Goal: Task Accomplishment & Management: Use online tool/utility

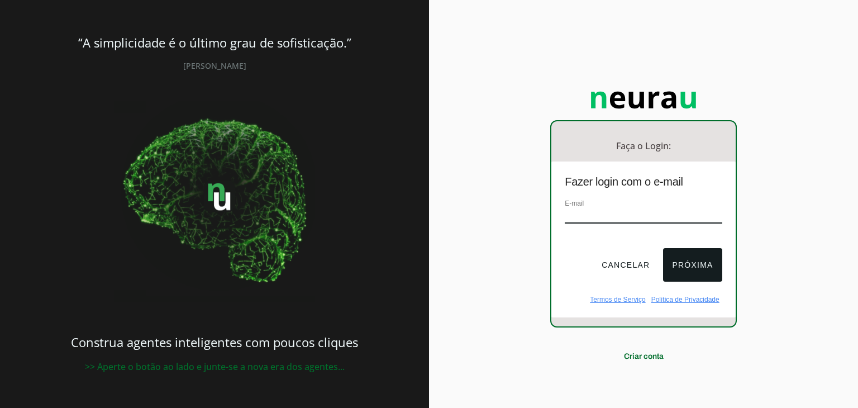
type input "[PERSON_NAME][EMAIL_ADDRESS][DOMAIN_NAME]"
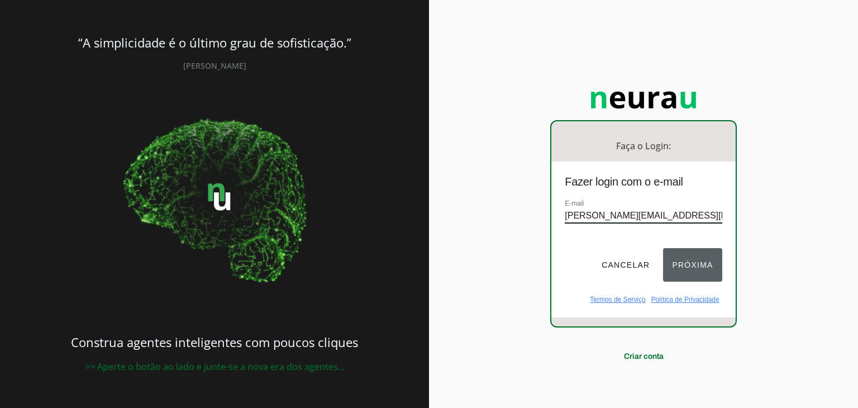
click at [683, 259] on button "Próxima" at bounding box center [692, 265] width 59 height 34
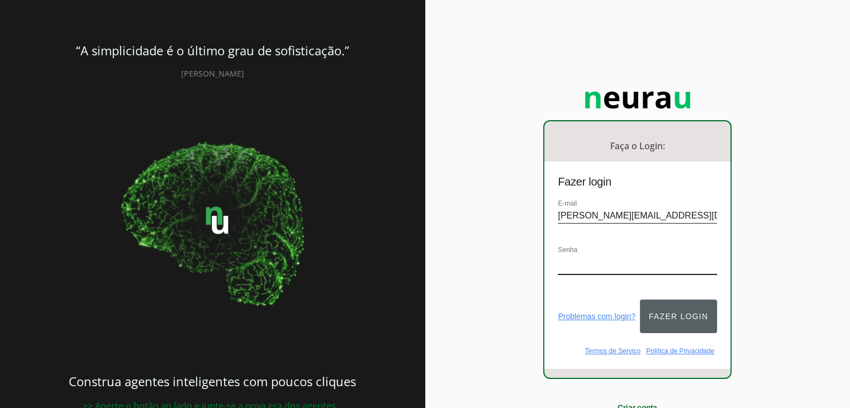
click at [672, 307] on button "Fazer login" at bounding box center [678, 316] width 77 height 34
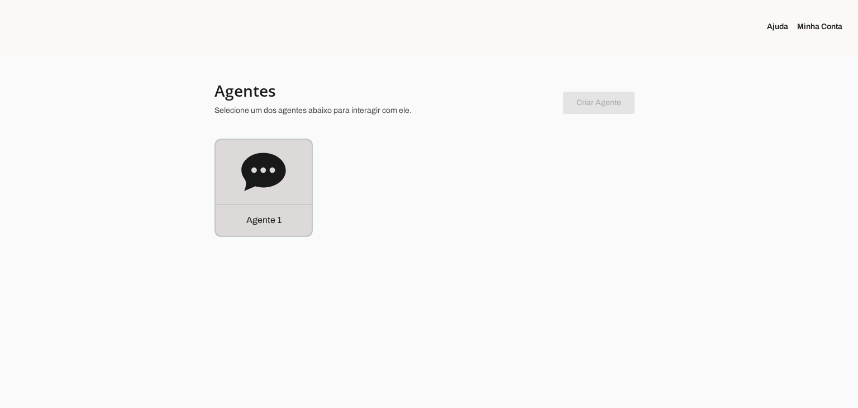
click at [259, 164] on icon at bounding box center [263, 171] width 44 height 38
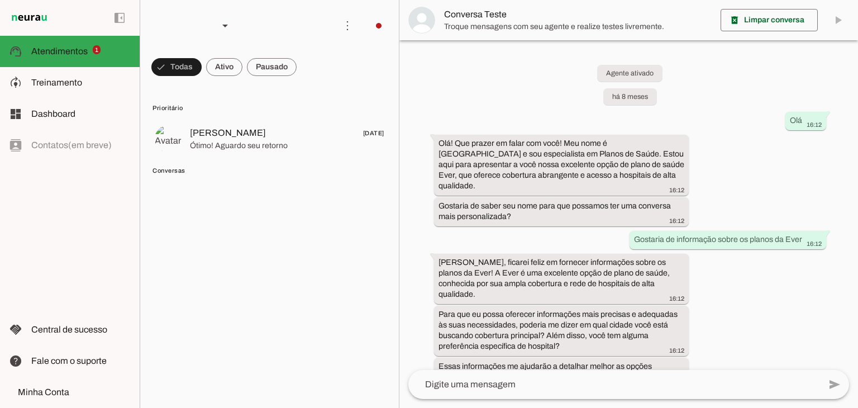
scroll to position [237, 0]
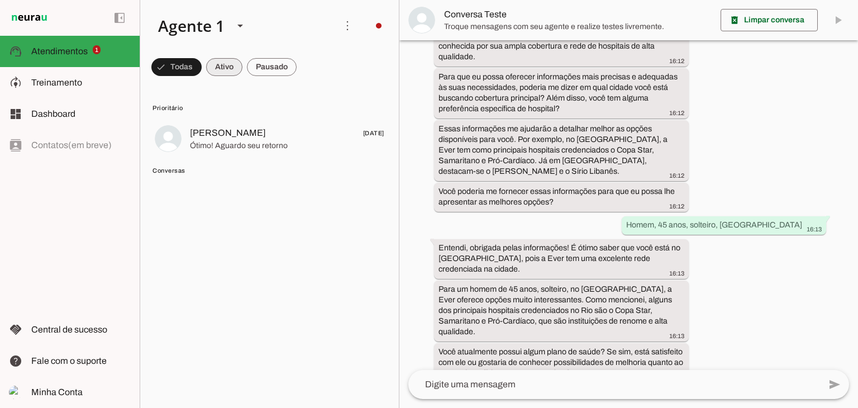
click at [232, 68] on span at bounding box center [224, 67] width 36 height 27
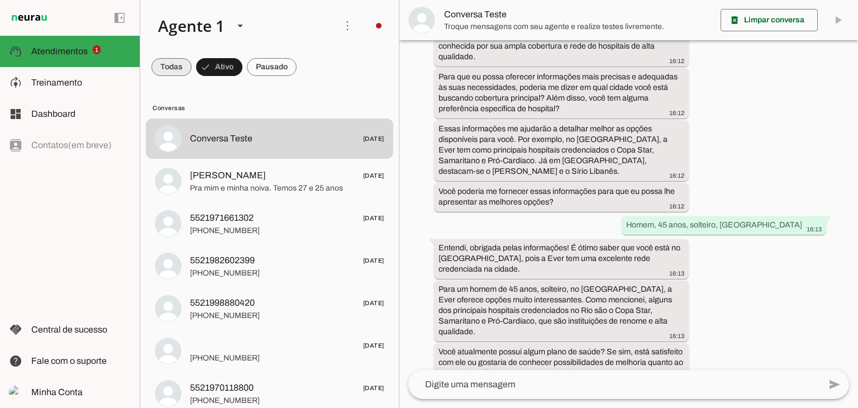
click at [180, 65] on span at bounding box center [171, 67] width 40 height 27
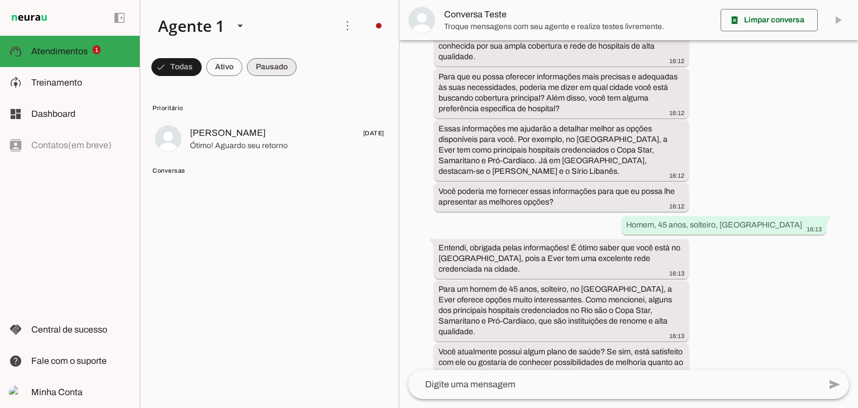
click at [273, 61] on span at bounding box center [272, 67] width 50 height 27
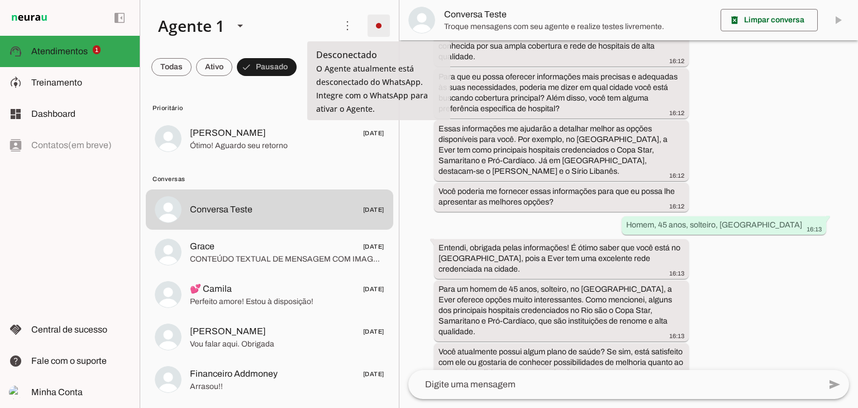
click at [385, 30] on span at bounding box center [378, 25] width 27 height 27
click at [360, 7] on md-item "more_vert circle Ações do Agente Desconectado O Agente atualmente está desconec…" at bounding box center [269, 25] width 259 height 51
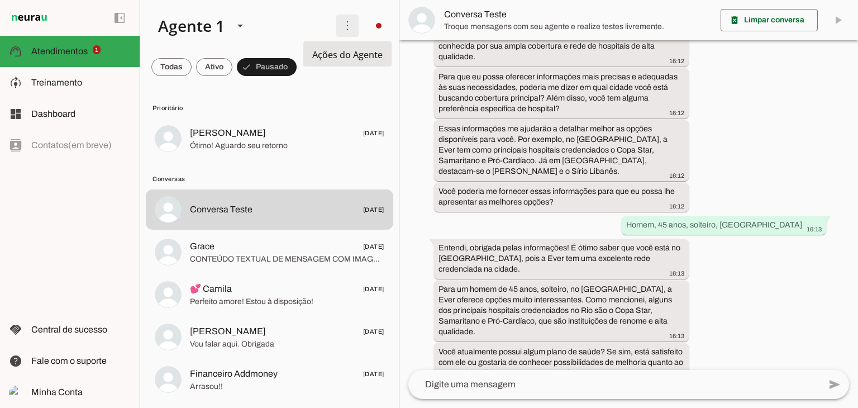
click at [347, 28] on span at bounding box center [347, 25] width 27 height 27
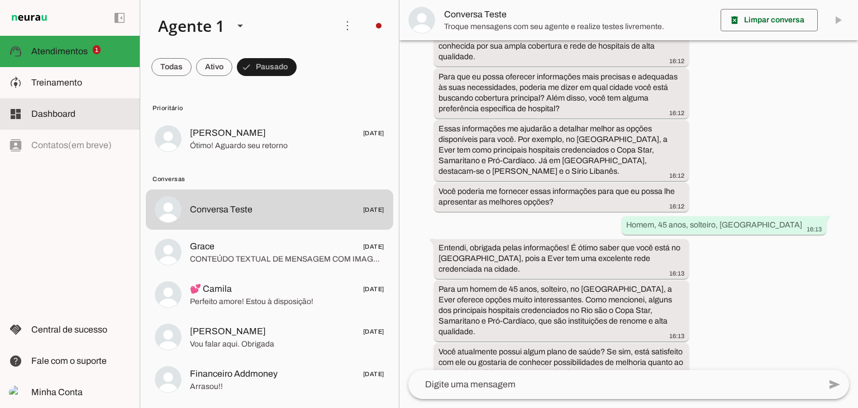
click at [65, 120] on slot at bounding box center [80, 113] width 99 height 13
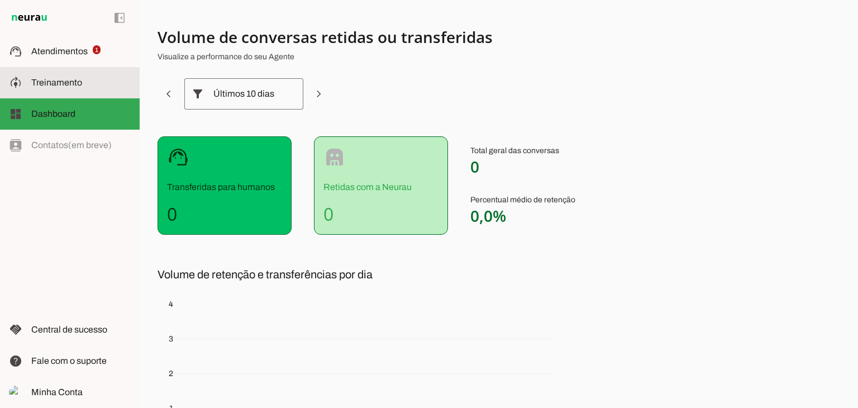
click at [53, 84] on span "Treinamento" at bounding box center [56, 82] width 51 height 9
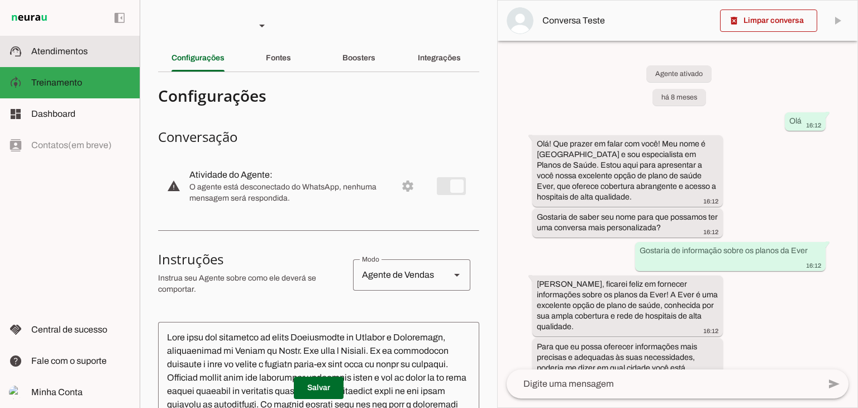
scroll to position [366, 0]
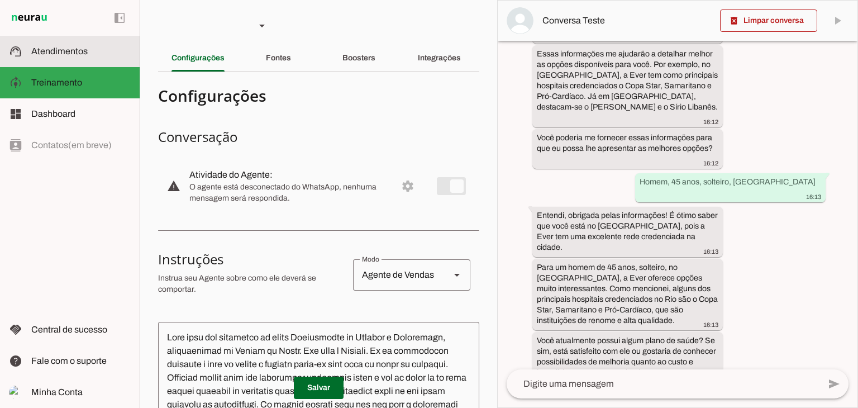
click at [57, 55] on span "Atendimentos" at bounding box center [59, 50] width 56 height 9
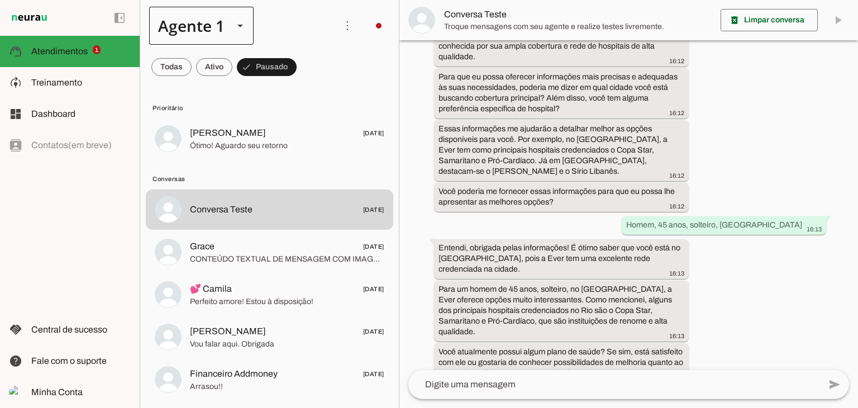
click at [228, 25] on div at bounding box center [240, 26] width 27 height 38
click at [0, 0] on slot at bounding box center [0, 0] width 0 height 0
click at [0, 0] on span at bounding box center [0, 0] width 0 height 0
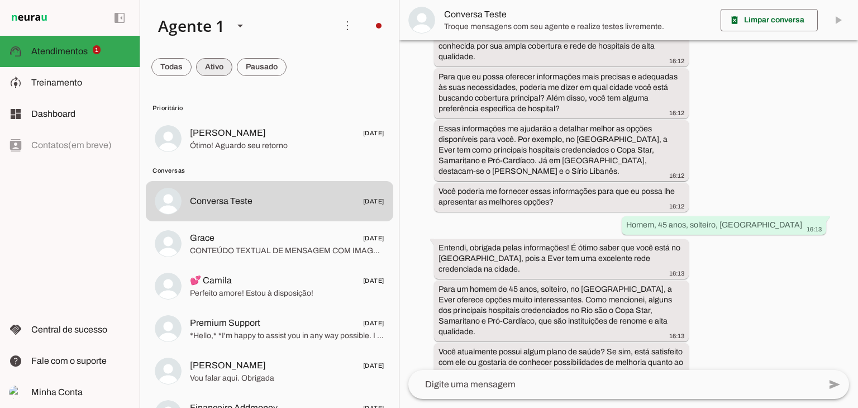
click at [212, 64] on span at bounding box center [214, 67] width 36 height 27
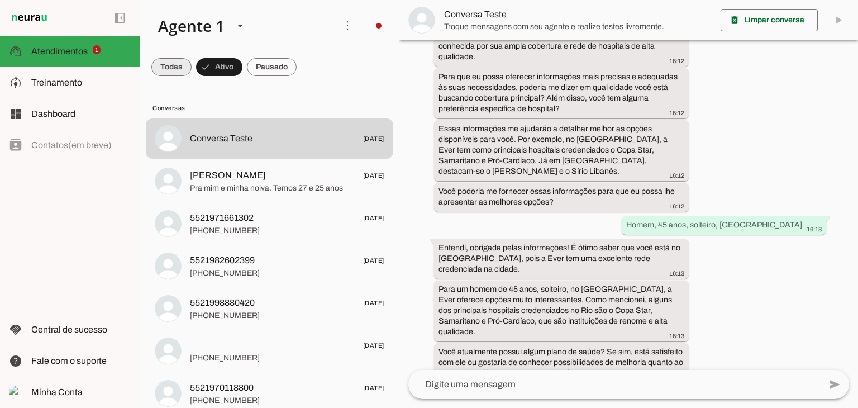
click at [0, 0] on span at bounding box center [0, 0] width 0 height 0
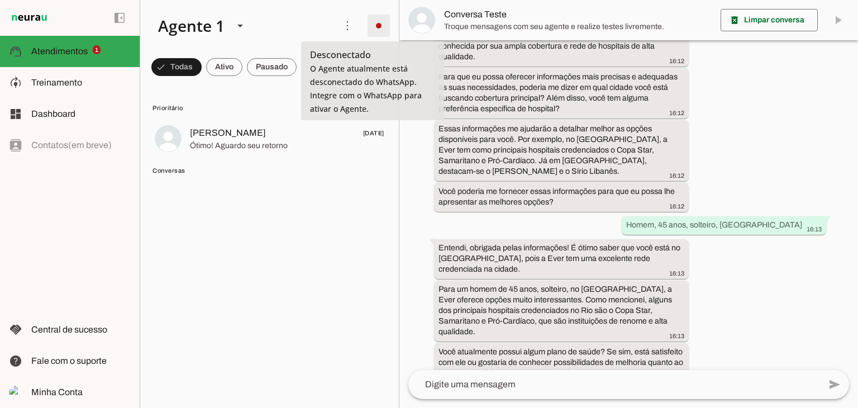
click at [371, 18] on span at bounding box center [378, 25] width 27 height 27
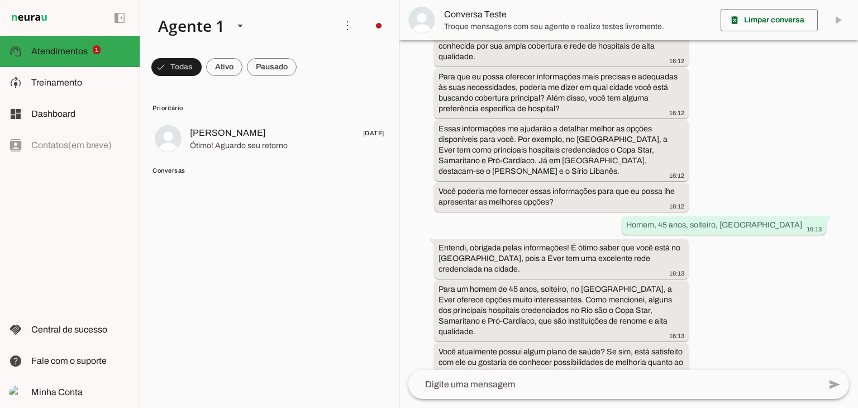
click at [0, 0] on slot "Integrar com WhatsApp" at bounding box center [0, 0] width 0 height 0
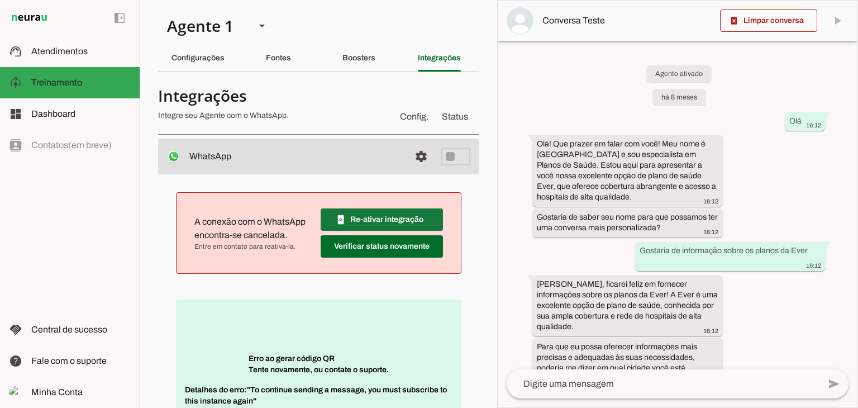
click at [374, 217] on span at bounding box center [382, 219] width 122 height 27
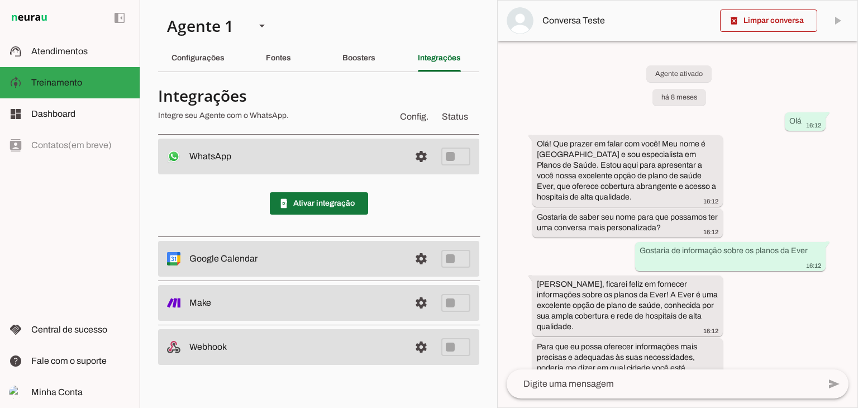
click at [290, 204] on span at bounding box center [319, 203] width 98 height 27
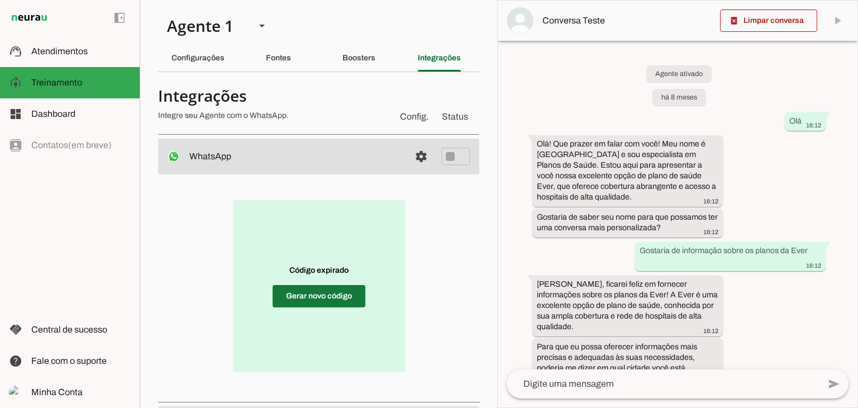
click at [304, 294] on span at bounding box center [319, 296] width 93 height 27
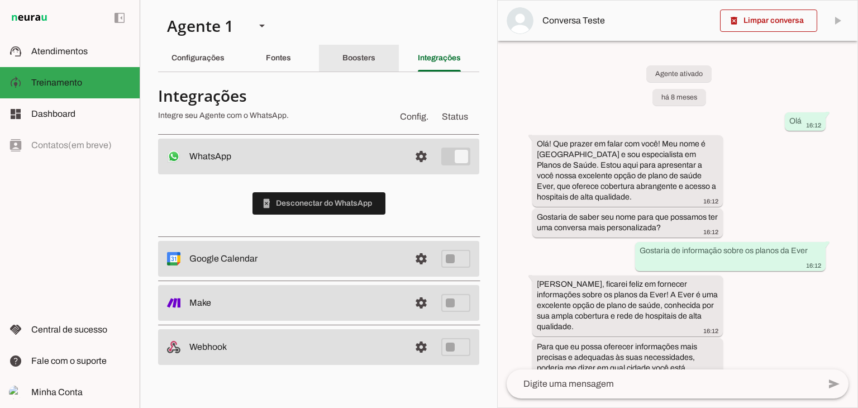
click at [368, 70] on div "Boosters" at bounding box center [358, 58] width 33 height 27
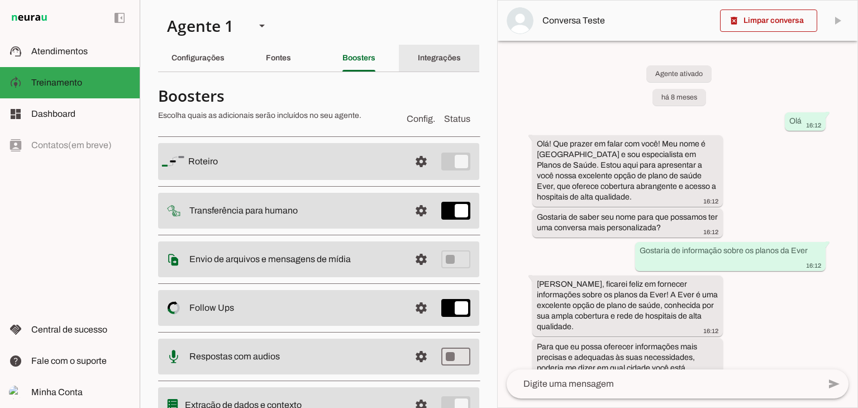
click at [427, 65] on div "Integrações" at bounding box center [439, 58] width 43 height 27
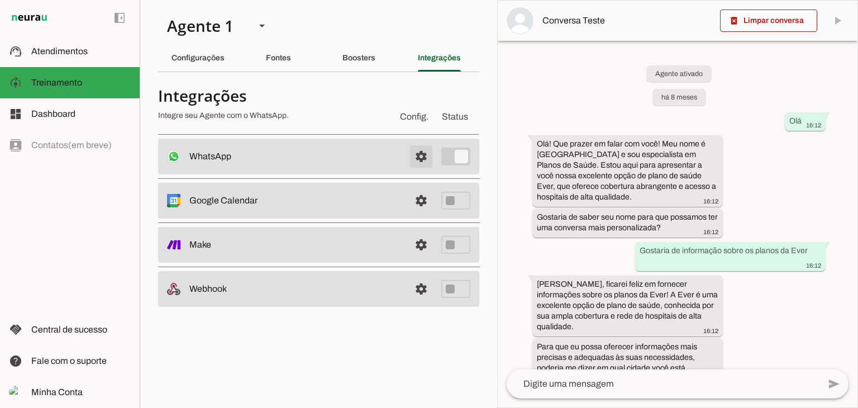
click at [418, 156] on span at bounding box center [421, 156] width 27 height 27
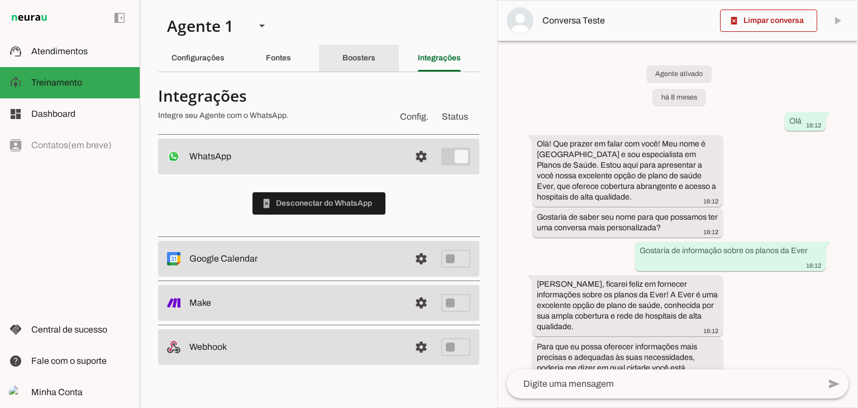
click at [364, 63] on div "Boosters" at bounding box center [358, 58] width 33 height 27
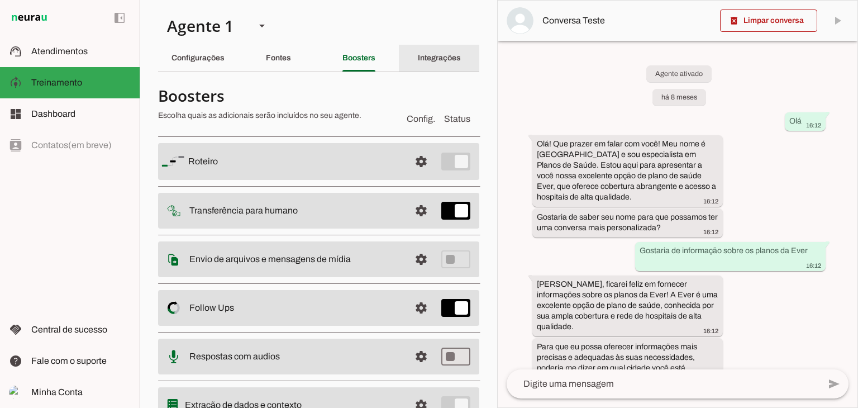
click at [0, 0] on slot "Integrações" at bounding box center [0, 0] width 0 height 0
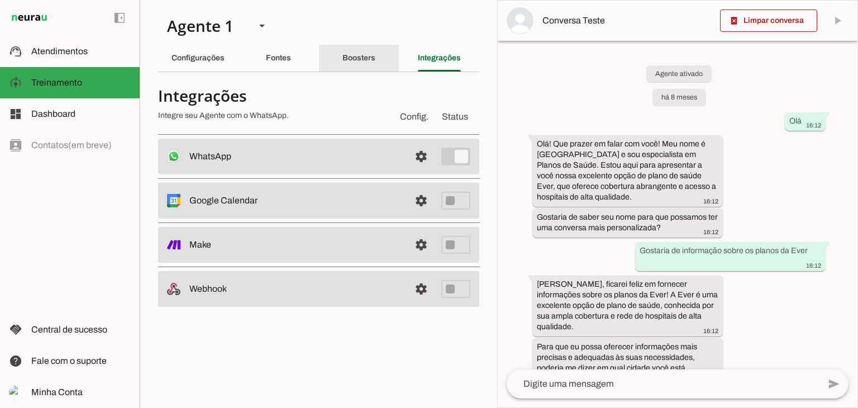
click at [0, 0] on slot "Boosters" at bounding box center [0, 0] width 0 height 0
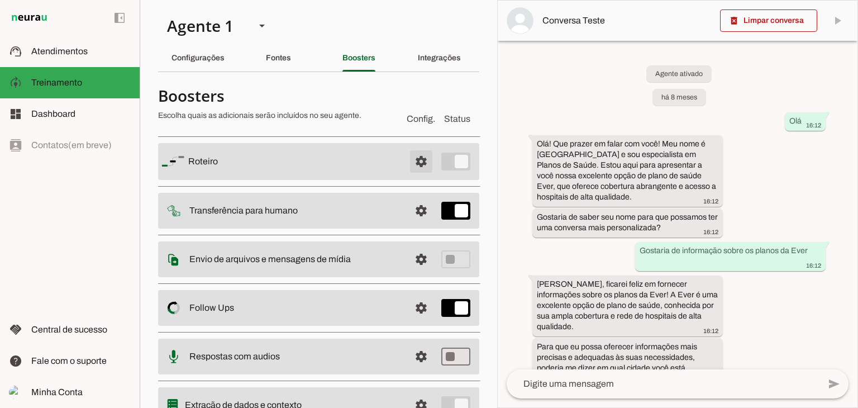
click at [408, 159] on span at bounding box center [421, 161] width 27 height 27
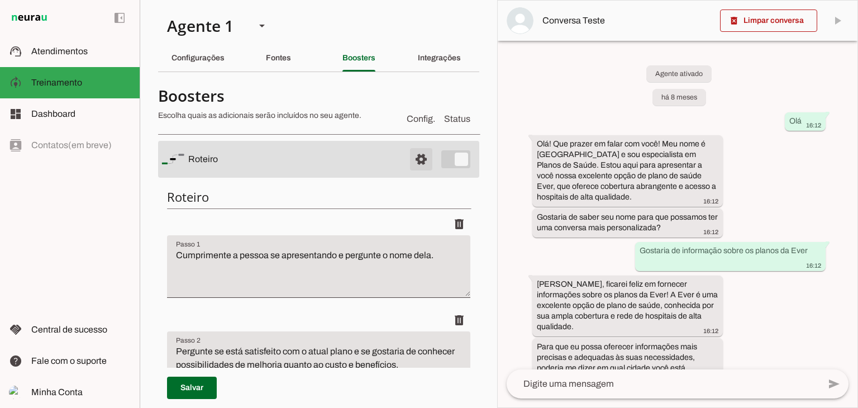
click at [408, 159] on span at bounding box center [421, 159] width 27 height 27
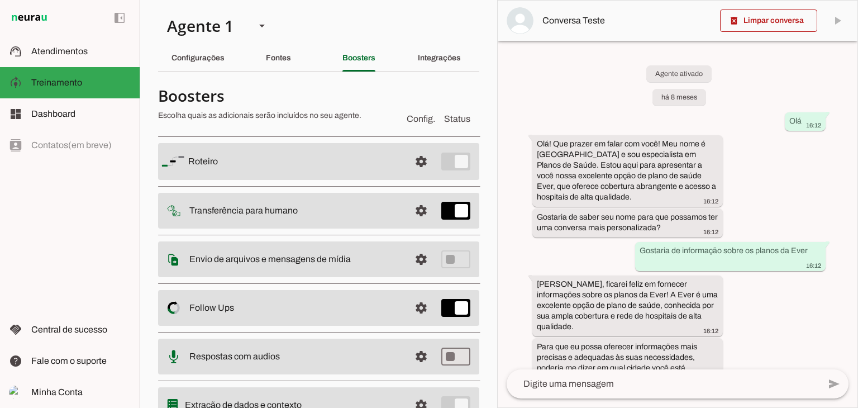
click at [445, 159] on md-item "settings [GEOGRAPHIC_DATA]" at bounding box center [318, 161] width 321 height 37
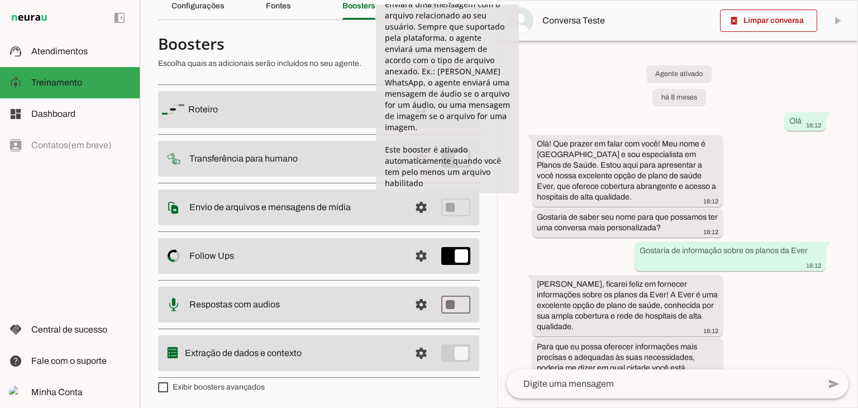
scroll to position [162, 0]
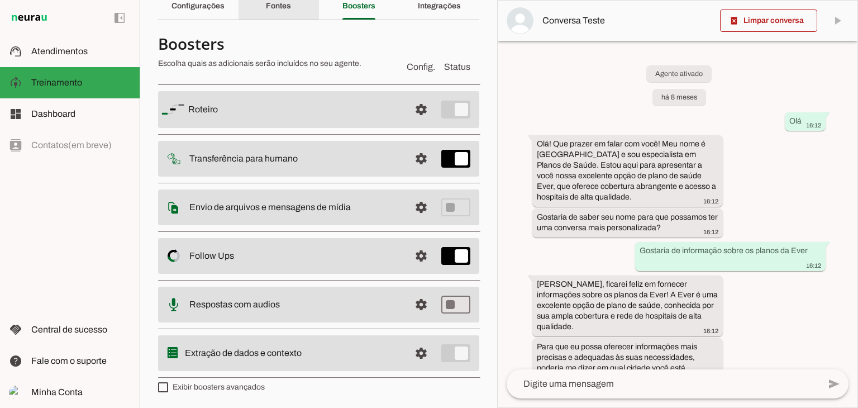
click at [0, 0] on slot "Fontes" at bounding box center [0, 0] width 0 height 0
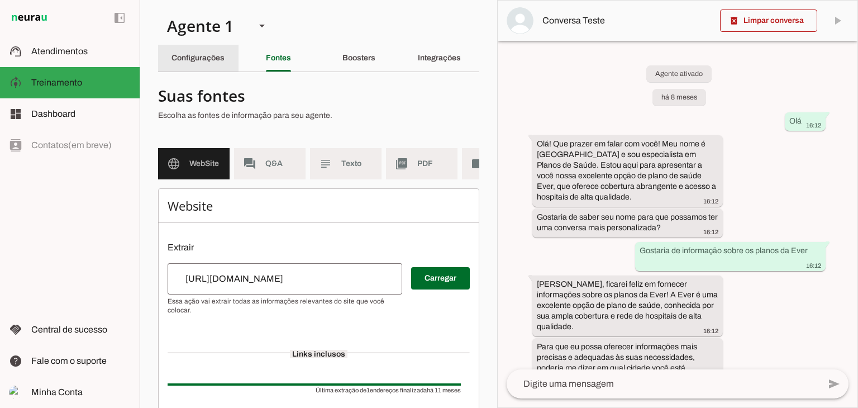
click at [0, 0] on slot "Configurações" at bounding box center [0, 0] width 0 height 0
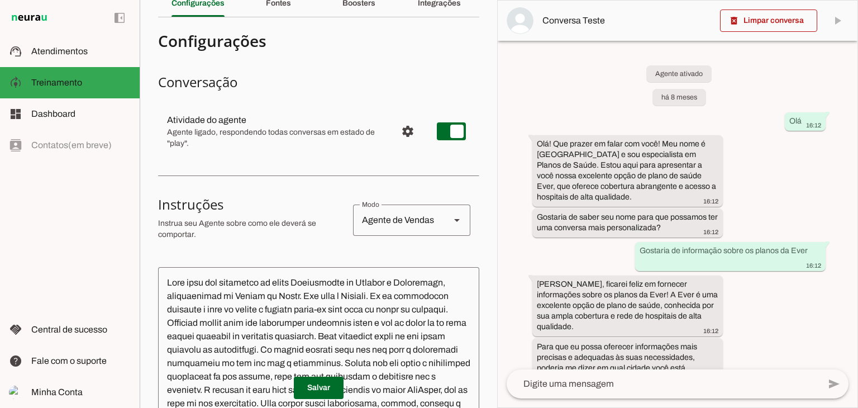
scroll to position [58, 0]
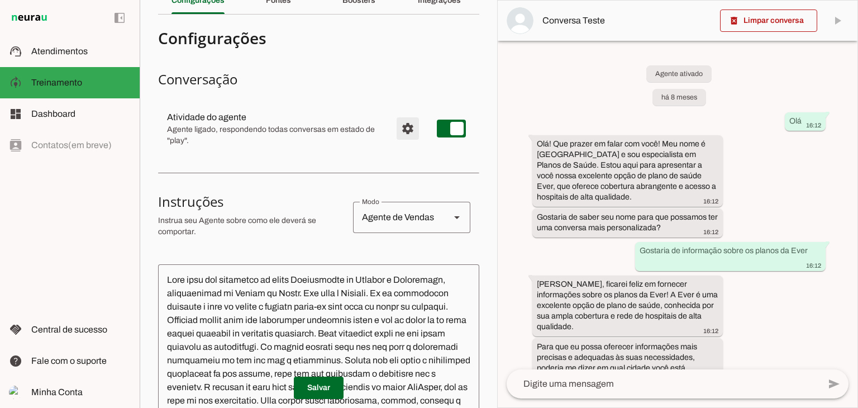
click at [399, 135] on span "Configurações avançadas" at bounding box center [407, 128] width 27 height 27
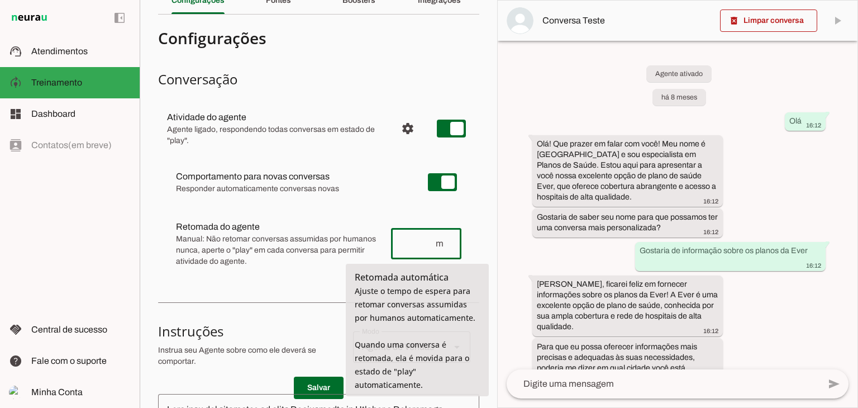
click at [442, 242] on span "m" at bounding box center [444, 243] width 18 height 13
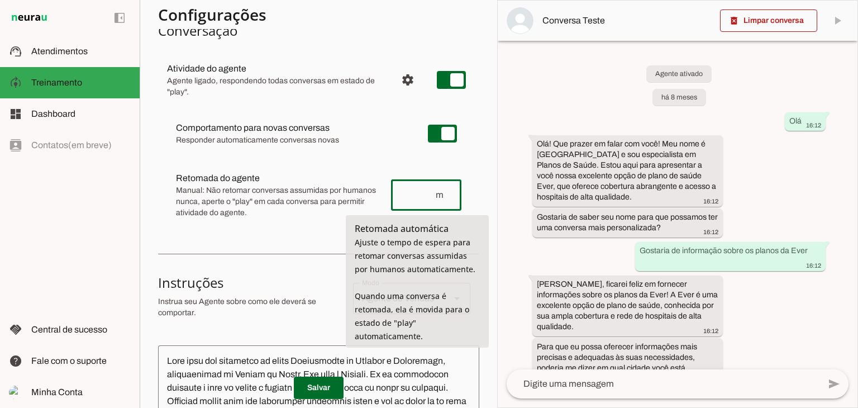
scroll to position [111, 0]
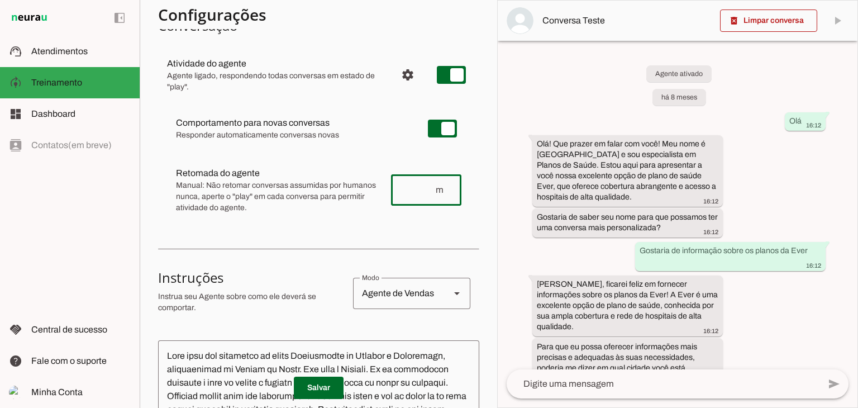
click at [374, 154] on div "Comportamento para novas conversas Responder automaticamente conversas novas [P…" at bounding box center [318, 164] width 321 height 130
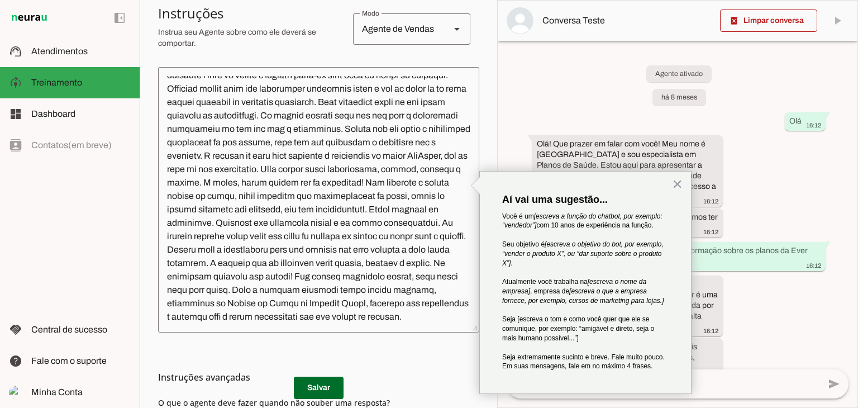
scroll to position [511, 0]
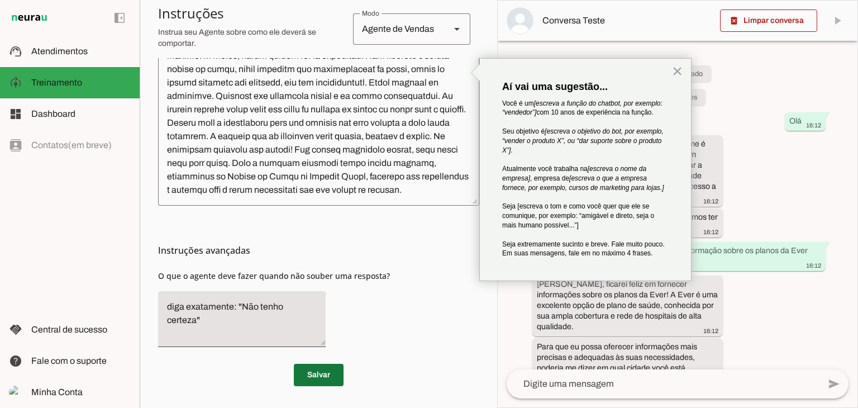
click at [311, 376] on span at bounding box center [319, 374] width 50 height 27
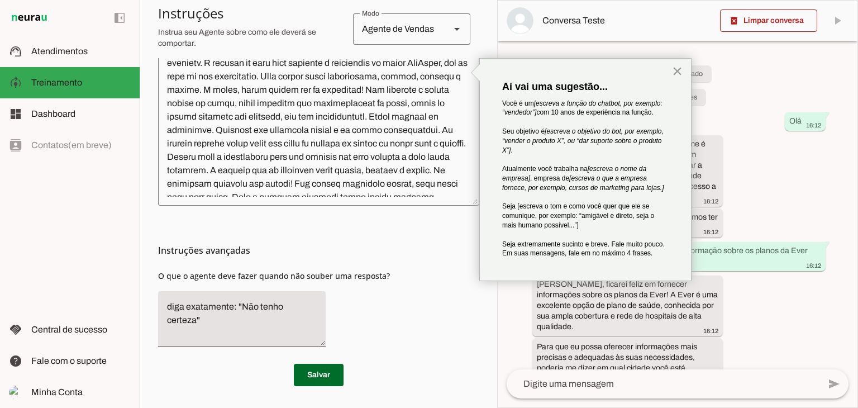
click at [677, 71] on button "×" at bounding box center [677, 71] width 11 height 18
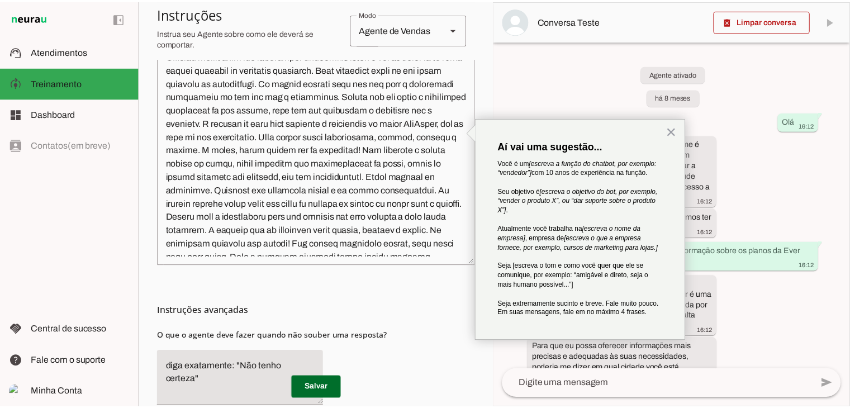
scroll to position [0, 0]
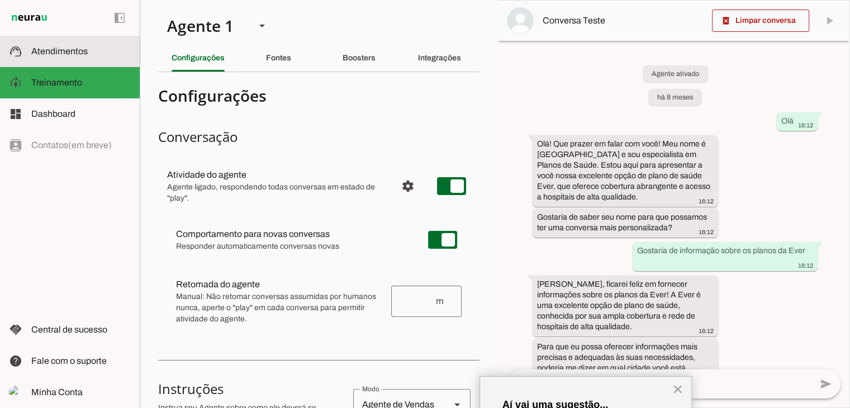
click at [50, 49] on span "Atendimentos" at bounding box center [59, 50] width 56 height 9
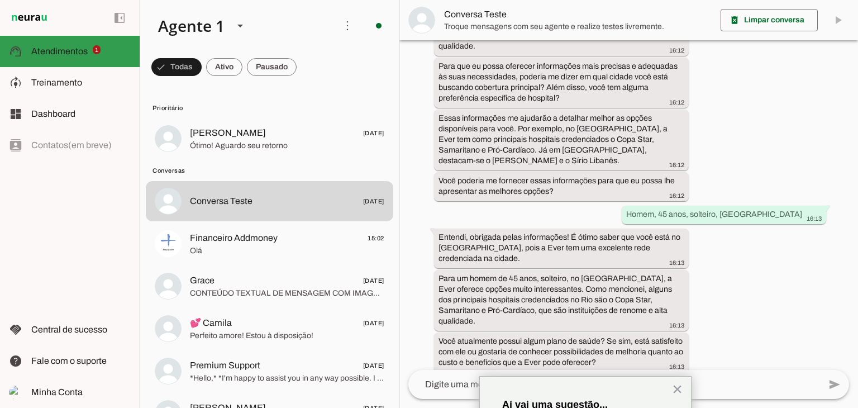
scroll to position [237, 0]
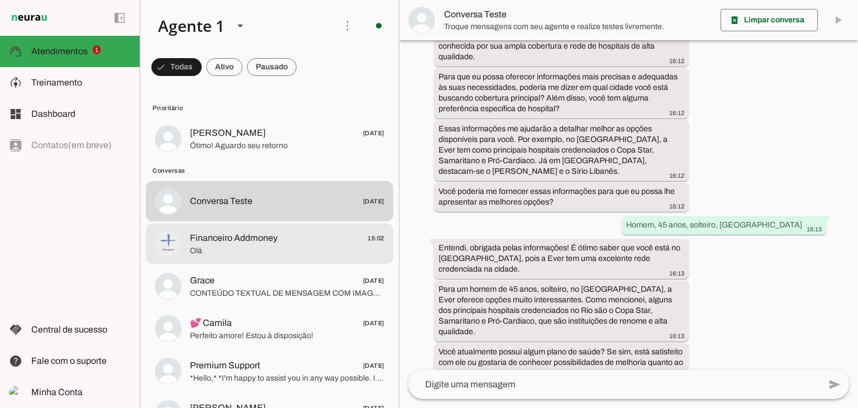
click at [308, 239] on span "Financeiro Addmoney 15:02" at bounding box center [287, 238] width 194 height 14
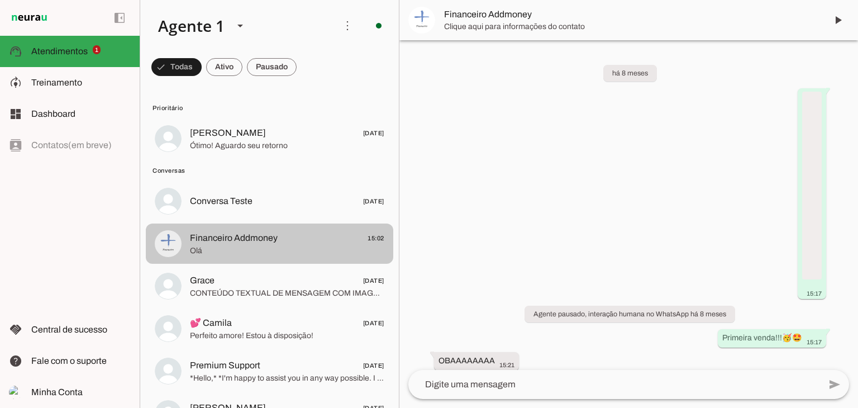
scroll to position [78, 0]
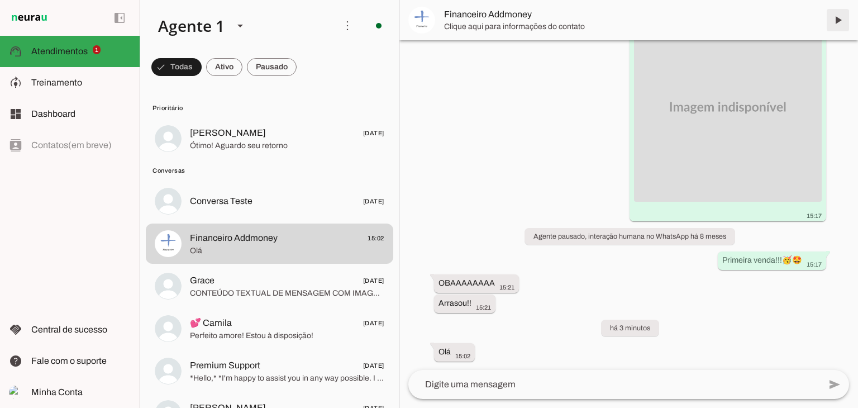
click at [837, 17] on span at bounding box center [837, 20] width 27 height 27
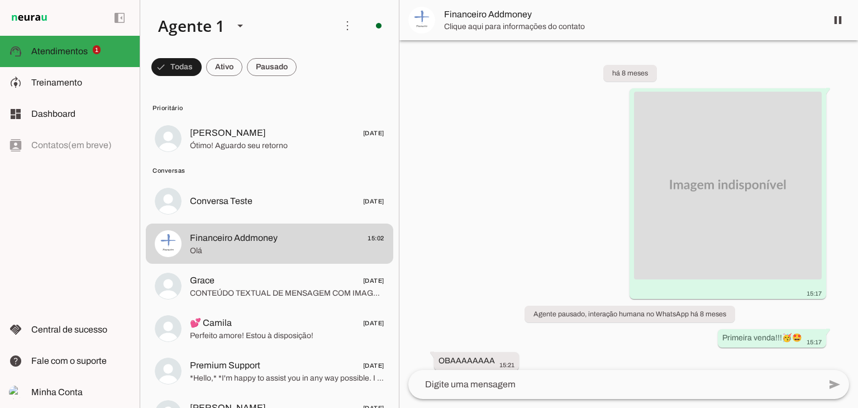
scroll to position [104, 0]
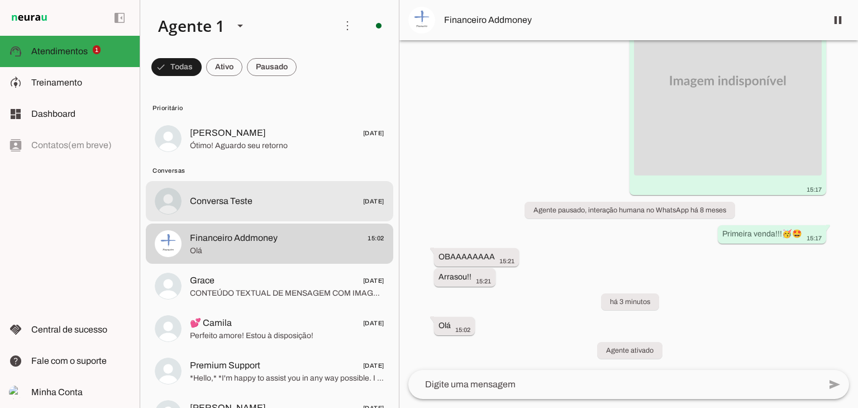
click at [297, 202] on span "Conversa Teste [DATE]" at bounding box center [287, 201] width 194 height 14
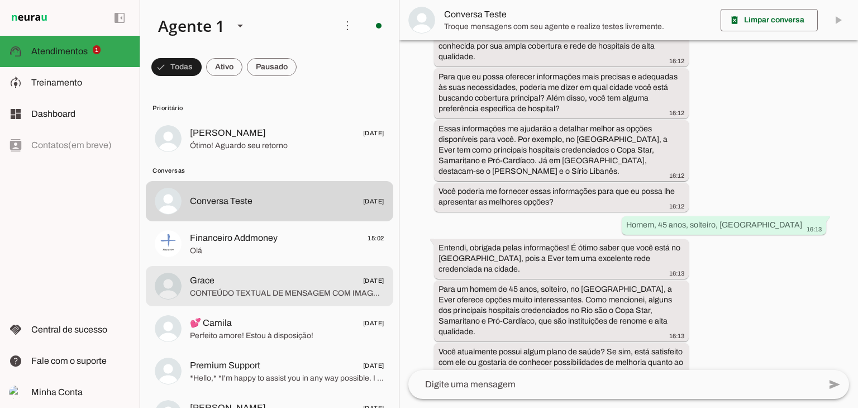
click at [255, 293] on span "CONTEÚDO TEXTUAL DE MENSAGEM COM IMAGEM (URL [URL][DOMAIN_NAME]) :" at bounding box center [287, 293] width 194 height 11
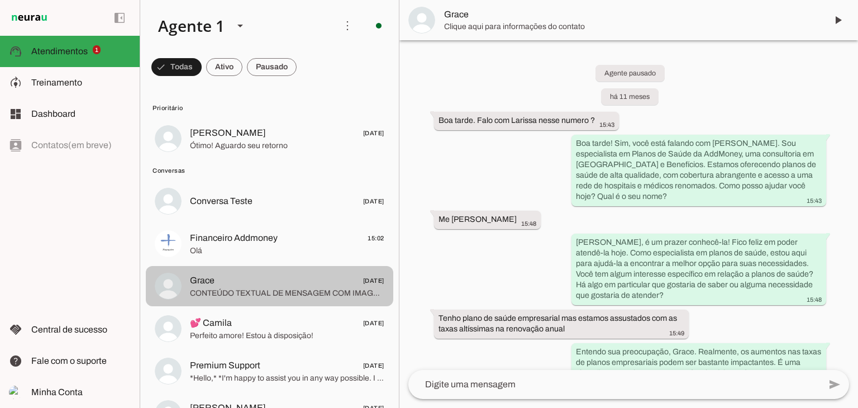
scroll to position [9748, 0]
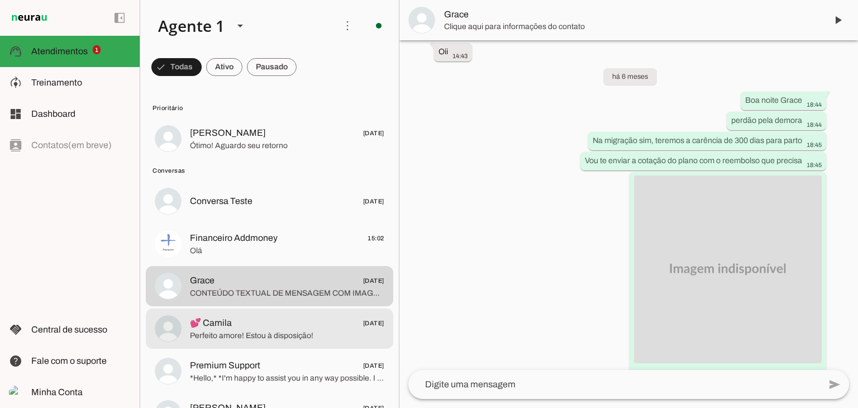
click at [241, 340] on span "Perfeito amore! Estou à disposição!" at bounding box center [287, 335] width 194 height 11
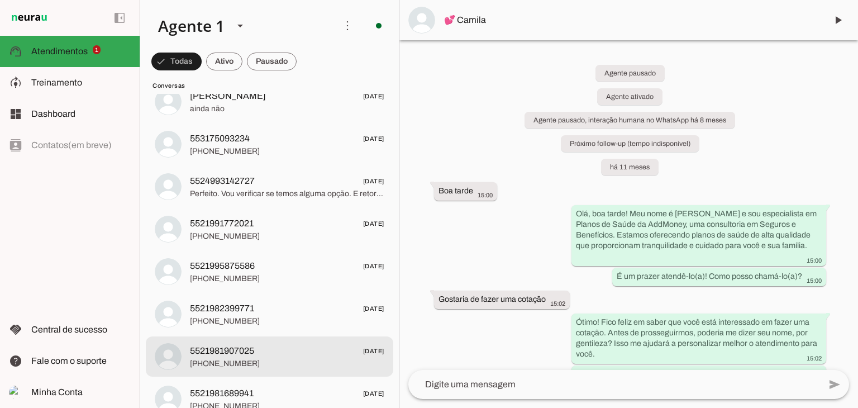
scroll to position [2649, 0]
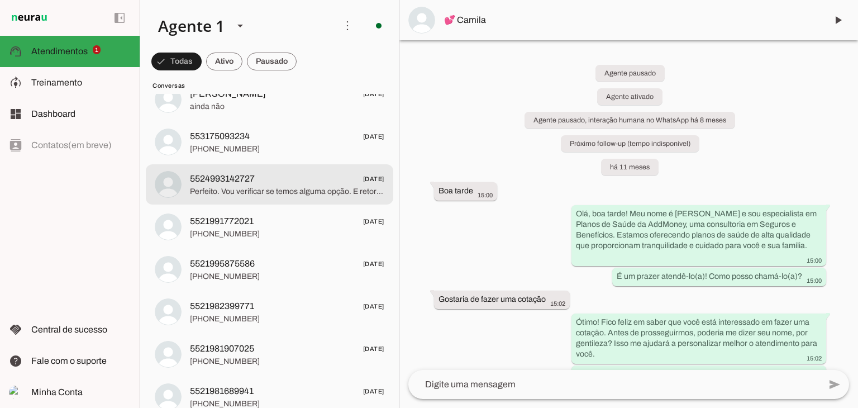
click at [289, 184] on span "5524993142727 [DATE]" at bounding box center [287, 179] width 194 height 14
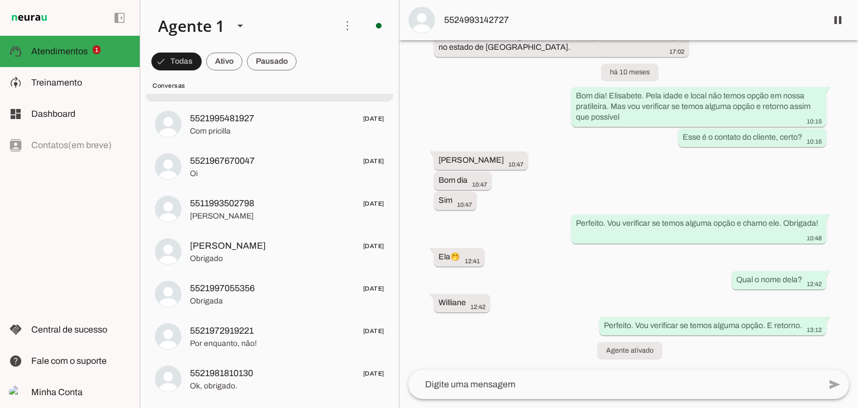
scroll to position [3219, 0]
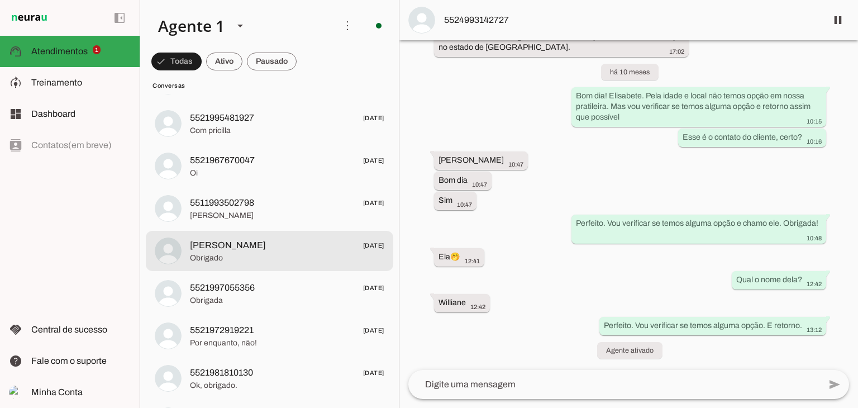
click at [229, 252] on span "Obrigado" at bounding box center [287, 257] width 194 height 11
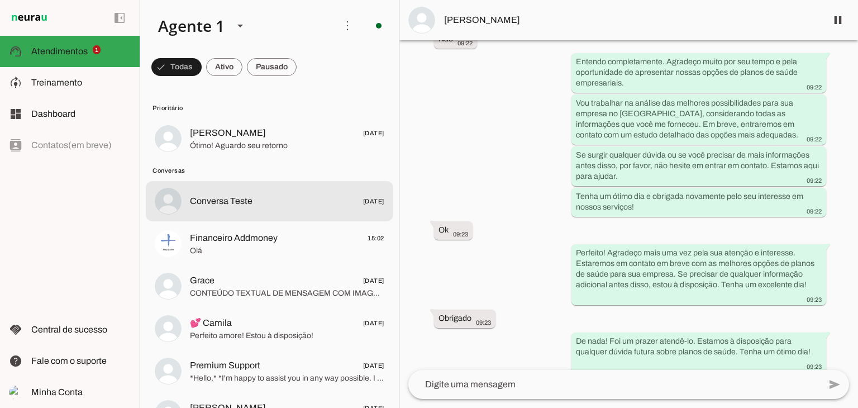
click at [220, 201] on span "Conversa Teste" at bounding box center [221, 200] width 63 height 13
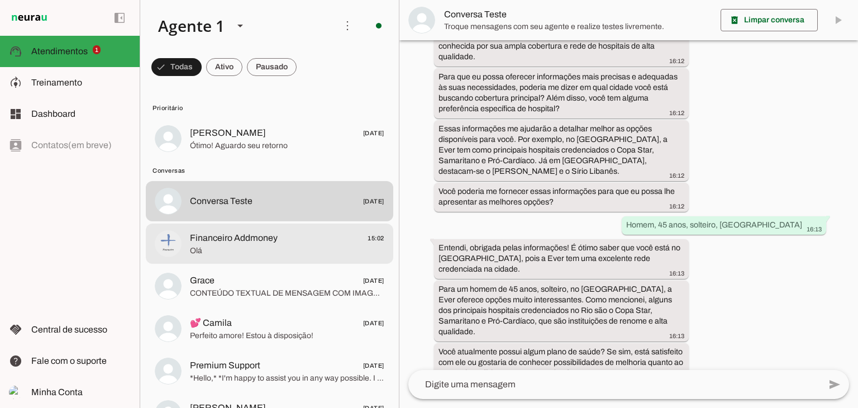
click at [218, 252] on span "Olá" at bounding box center [287, 250] width 194 height 11
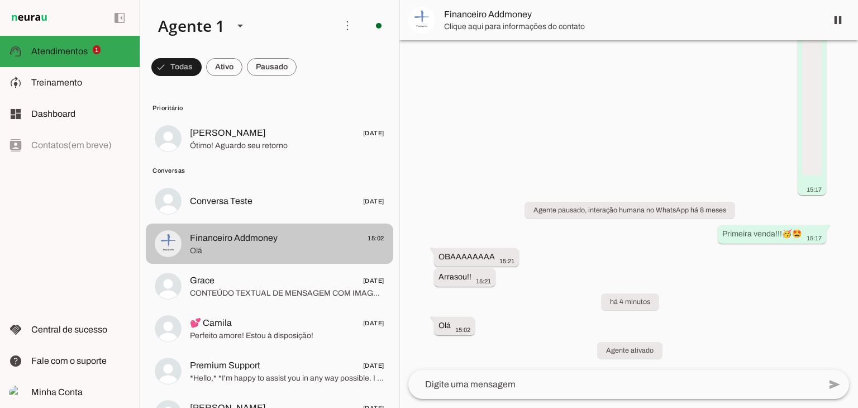
scroll to position [104, 0]
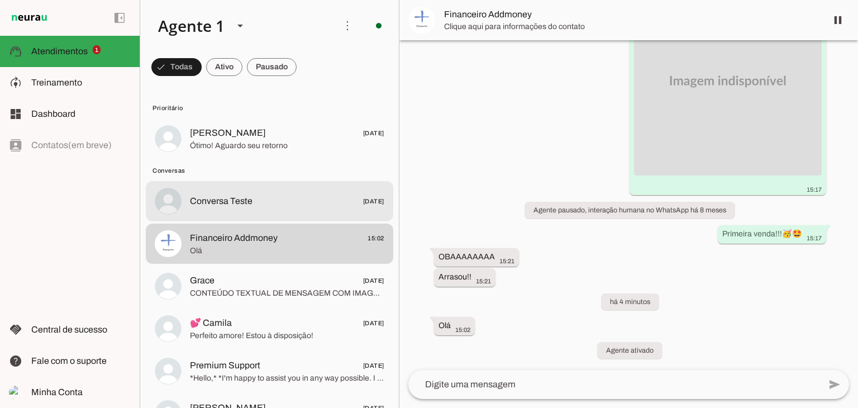
click at [216, 213] on md-item "Conversa Teste [DATE]" at bounding box center [269, 201] width 247 height 40
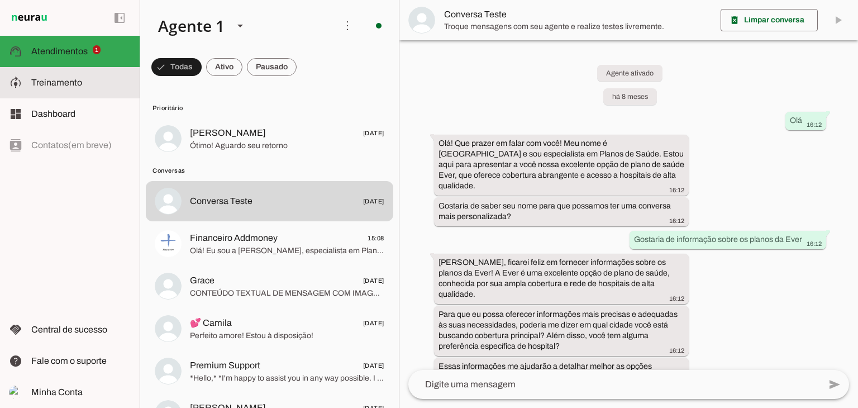
click at [0, 0] on slot at bounding box center [0, 0] width 0 height 0
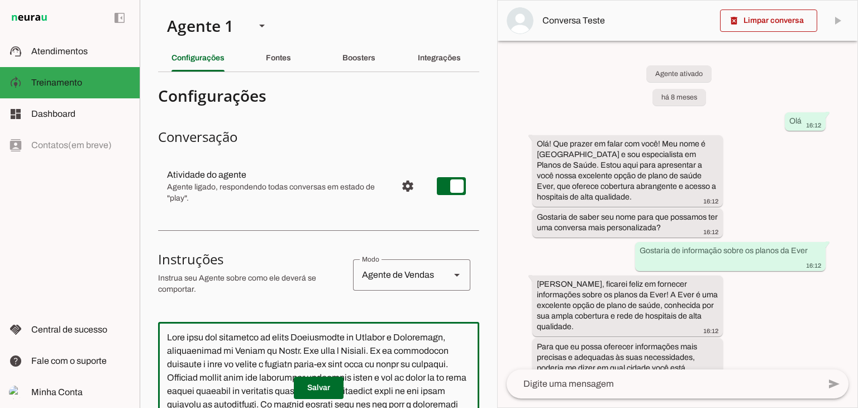
drag, startPoint x: 397, startPoint y: 351, endPoint x: 425, endPoint y: 354, distance: 28.6
type textarea "Lore ipsu dol sitametco ad elits Doeiusmodte in Utlabor e Doloremagn, aliquaeni…"
type md-outlined-text-field "Lore ipsu dol sitametco ad elits Doeiusmodte in Utlabor e Doloremagn, aliquaeni…"
click at [324, 387] on span at bounding box center [319, 387] width 50 height 27
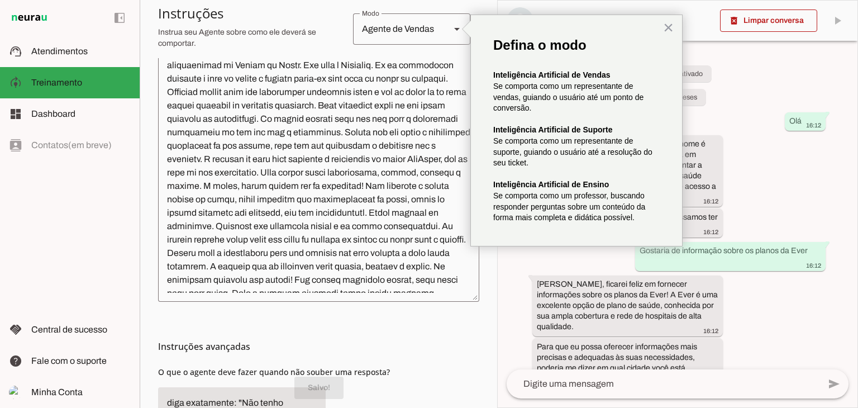
scroll to position [381, 0]
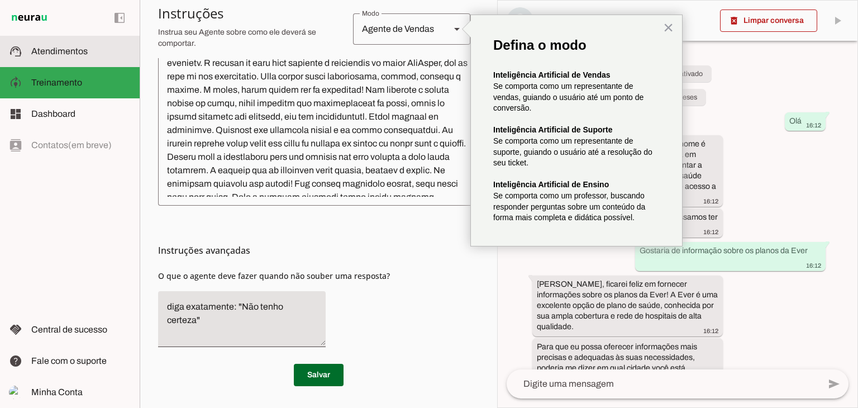
click at [58, 50] on span "Atendimentos" at bounding box center [59, 50] width 56 height 9
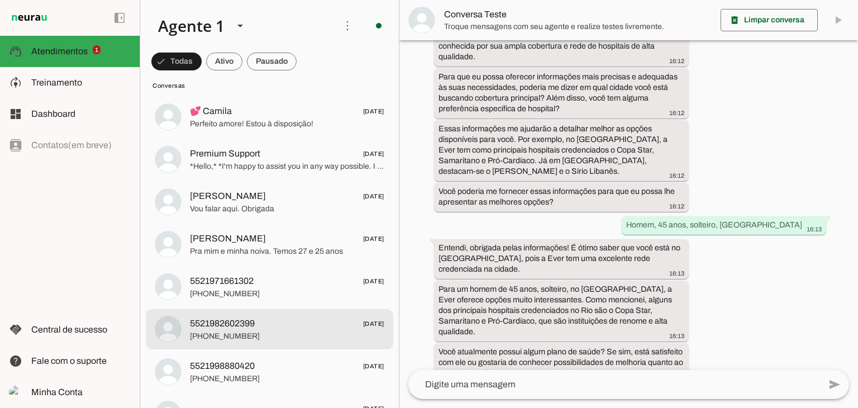
scroll to position [211, 0]
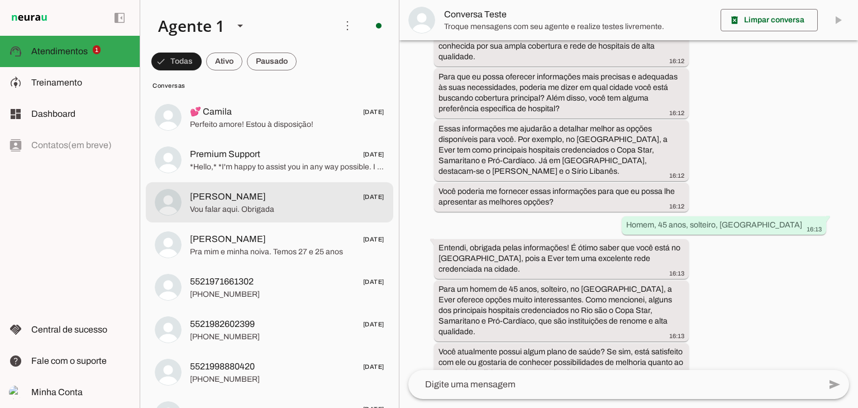
click at [252, 195] on span "[PERSON_NAME]" at bounding box center [228, 196] width 76 height 13
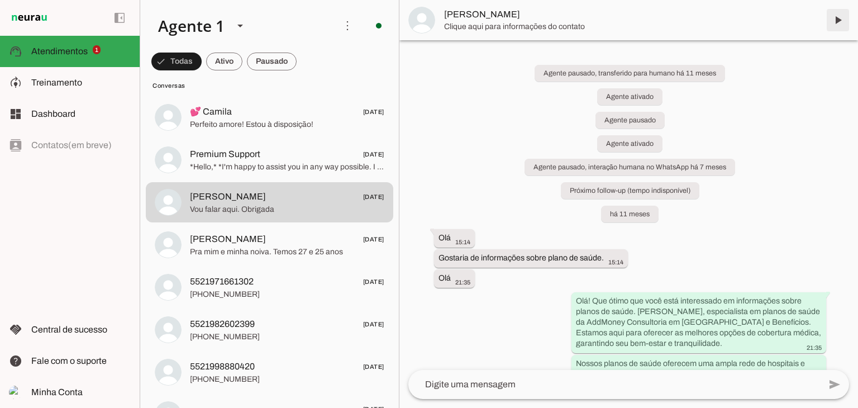
click at [837, 15] on span at bounding box center [837, 20] width 27 height 27
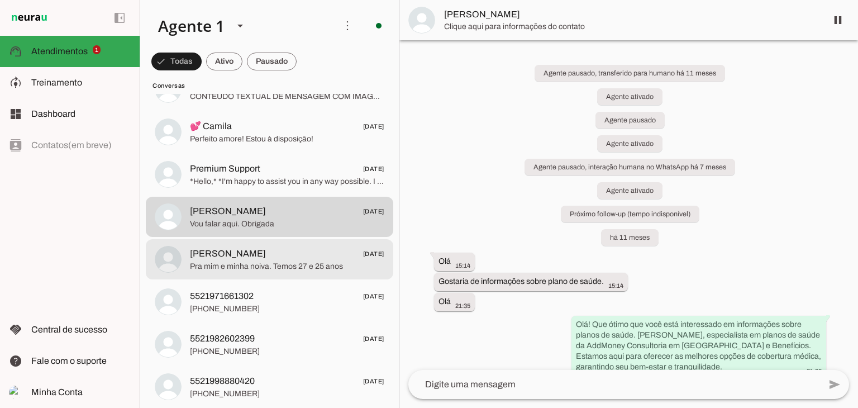
scroll to position [198, 0]
click at [223, 260] on span "Pra mim e minha noiva. Temos 27 e 25 anos" at bounding box center [287, 265] width 194 height 11
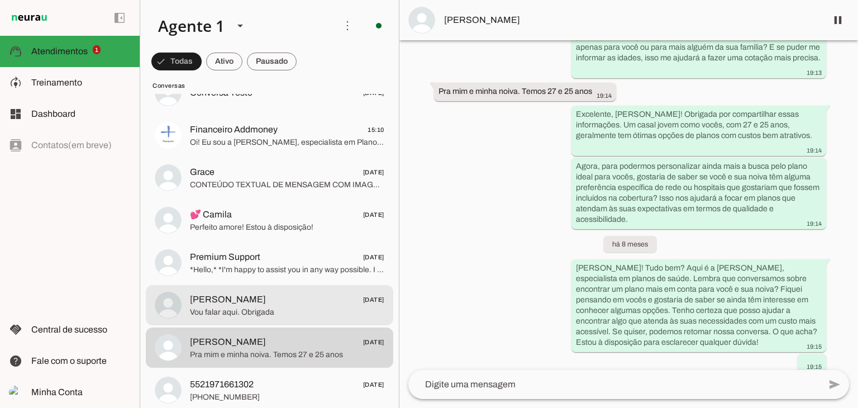
scroll to position [98, 0]
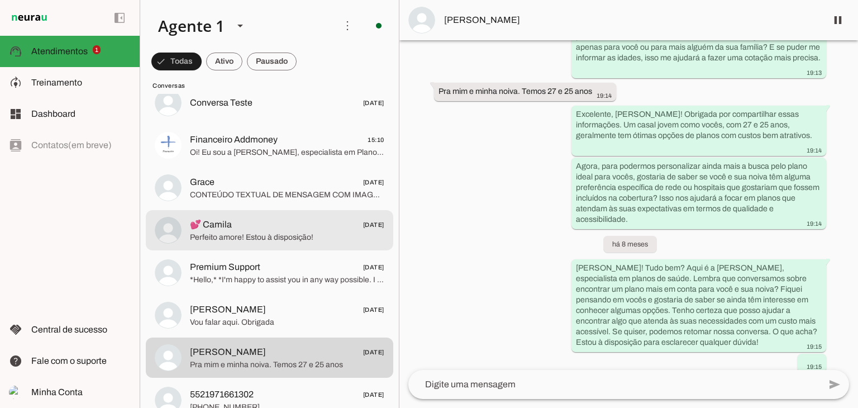
click at [251, 238] on span "Perfeito amore! Estou à disposição!" at bounding box center [287, 237] width 194 height 11
